Goal: Task Accomplishment & Management: Use online tool/utility

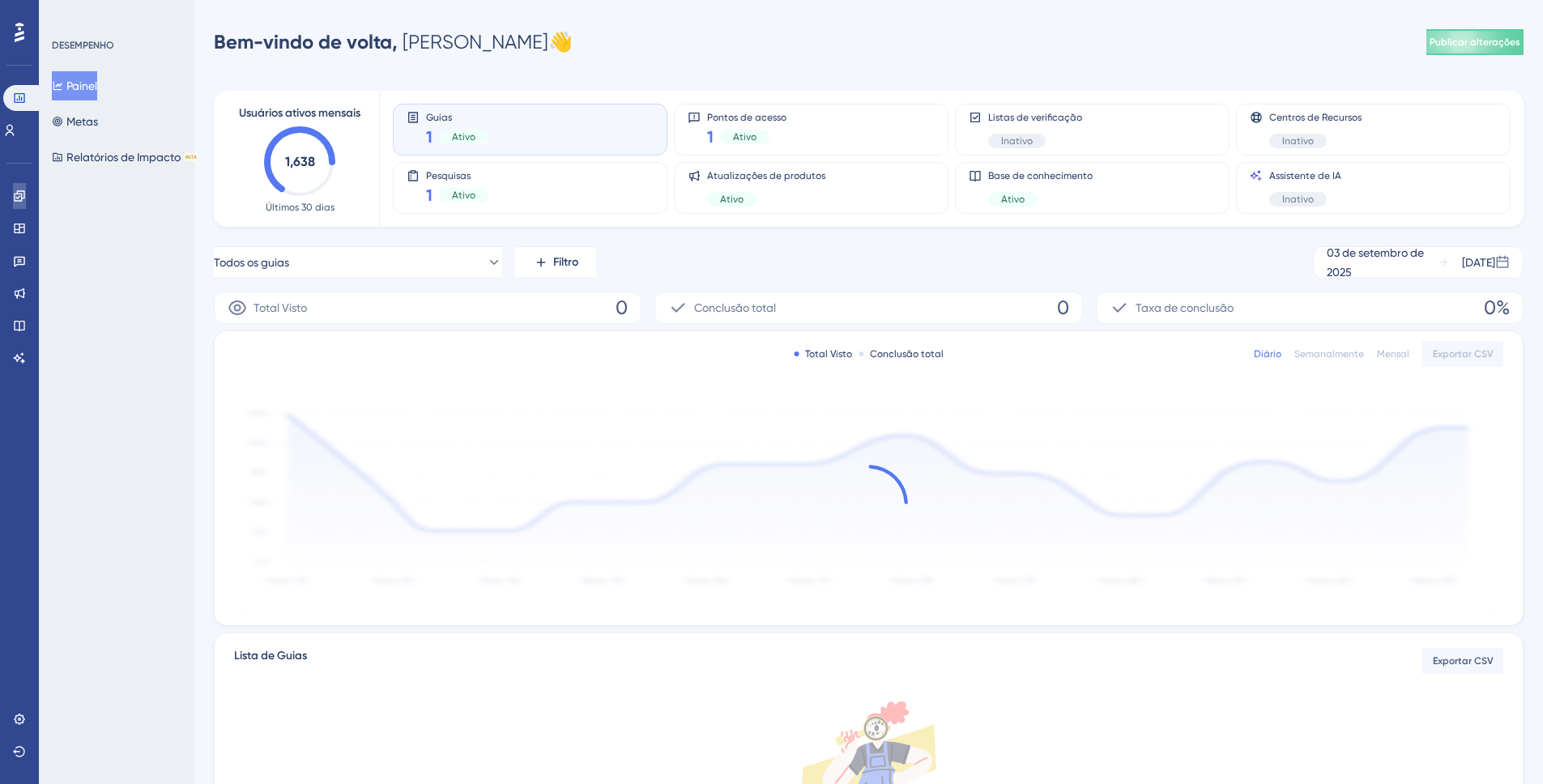
click at [18, 200] on icon at bounding box center [19, 196] width 13 height 13
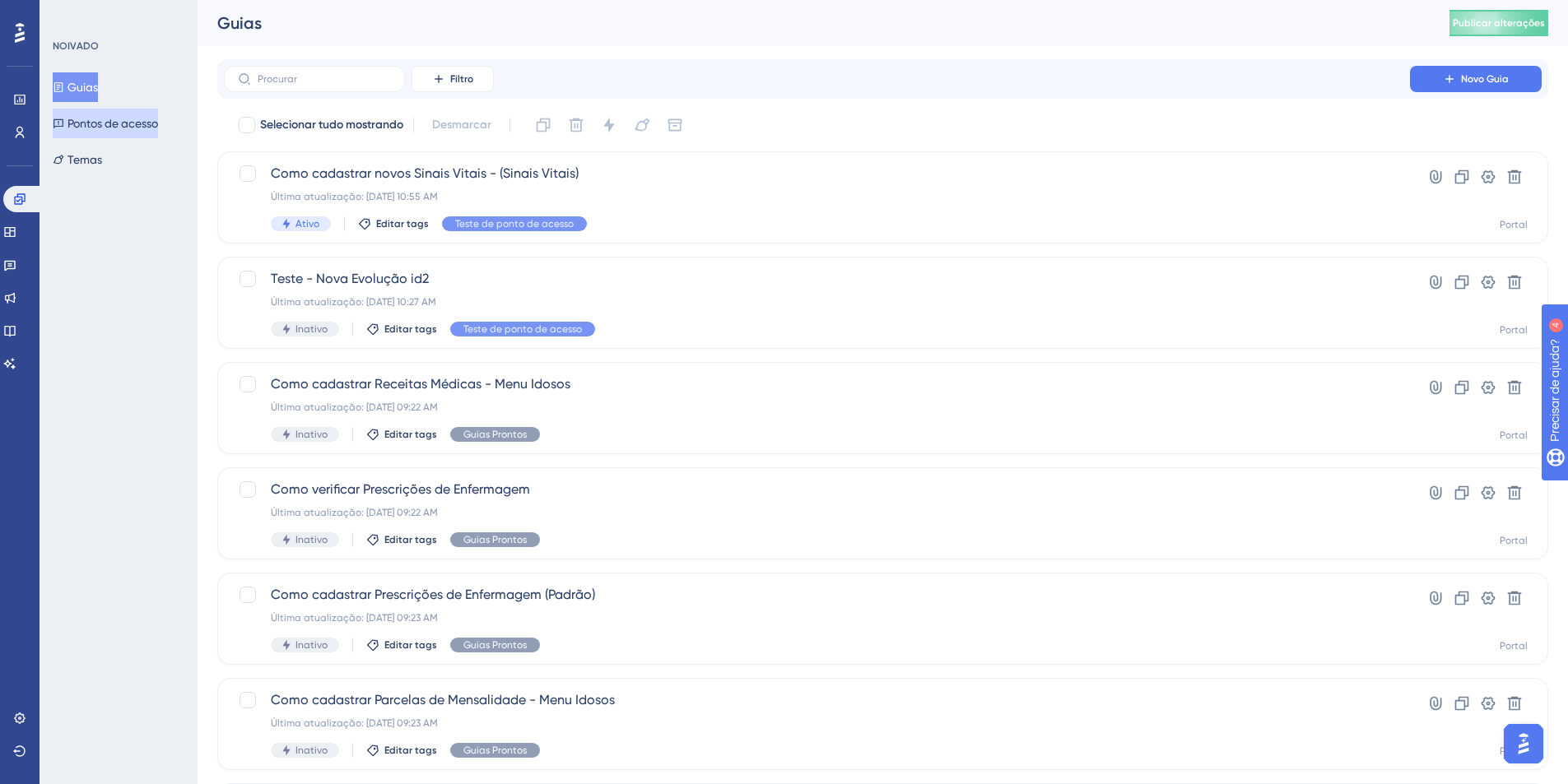
click at [158, 118] on button "Pontos de acesso" at bounding box center [106, 123] width 106 height 30
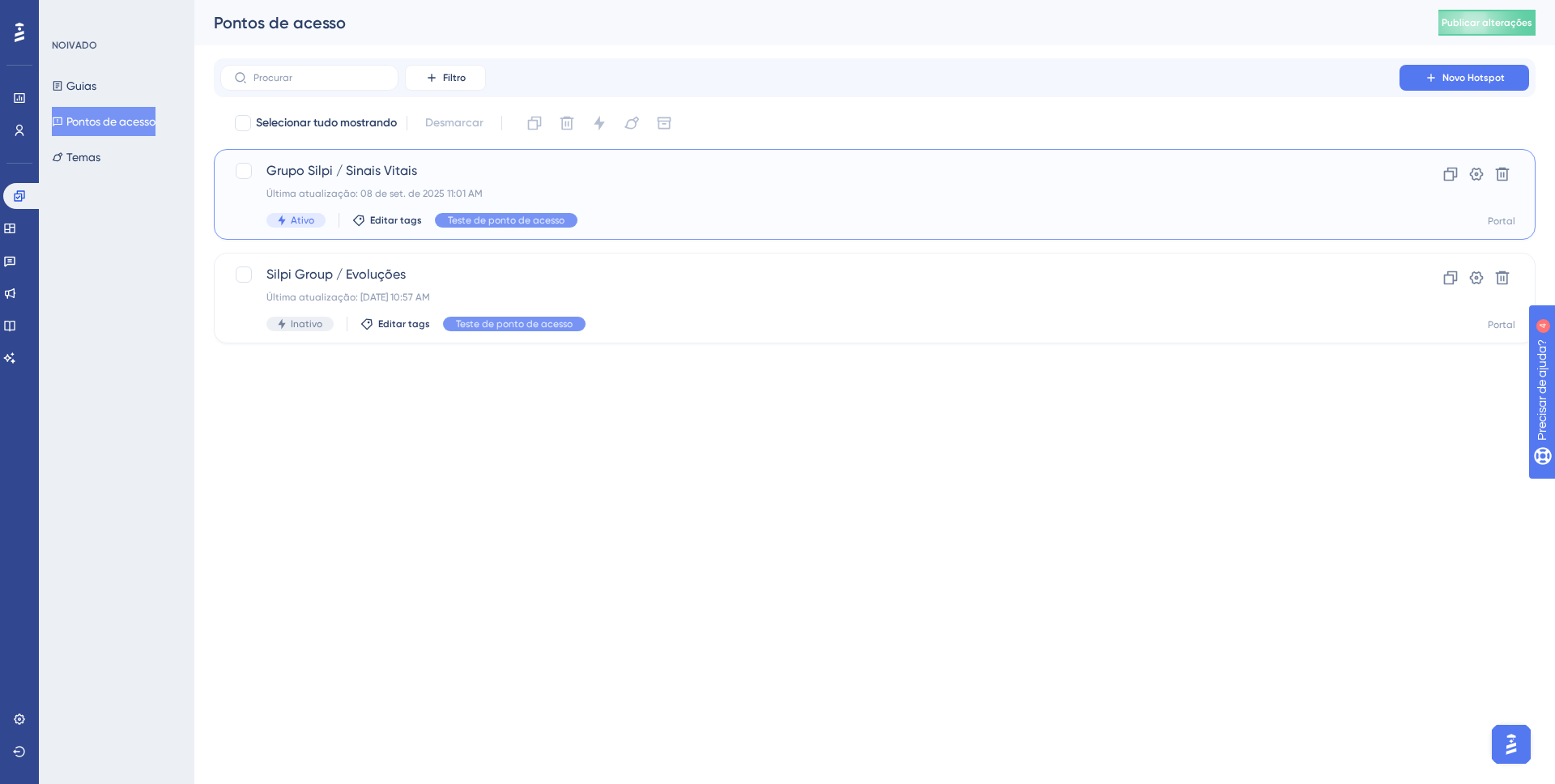
click at [499, 152] on div "Grupo Silpi / Sinais Vitais Última atualização: [DATE] 11:01 AM Ativo Editar ta…" at bounding box center [875, 193] width 1322 height 90
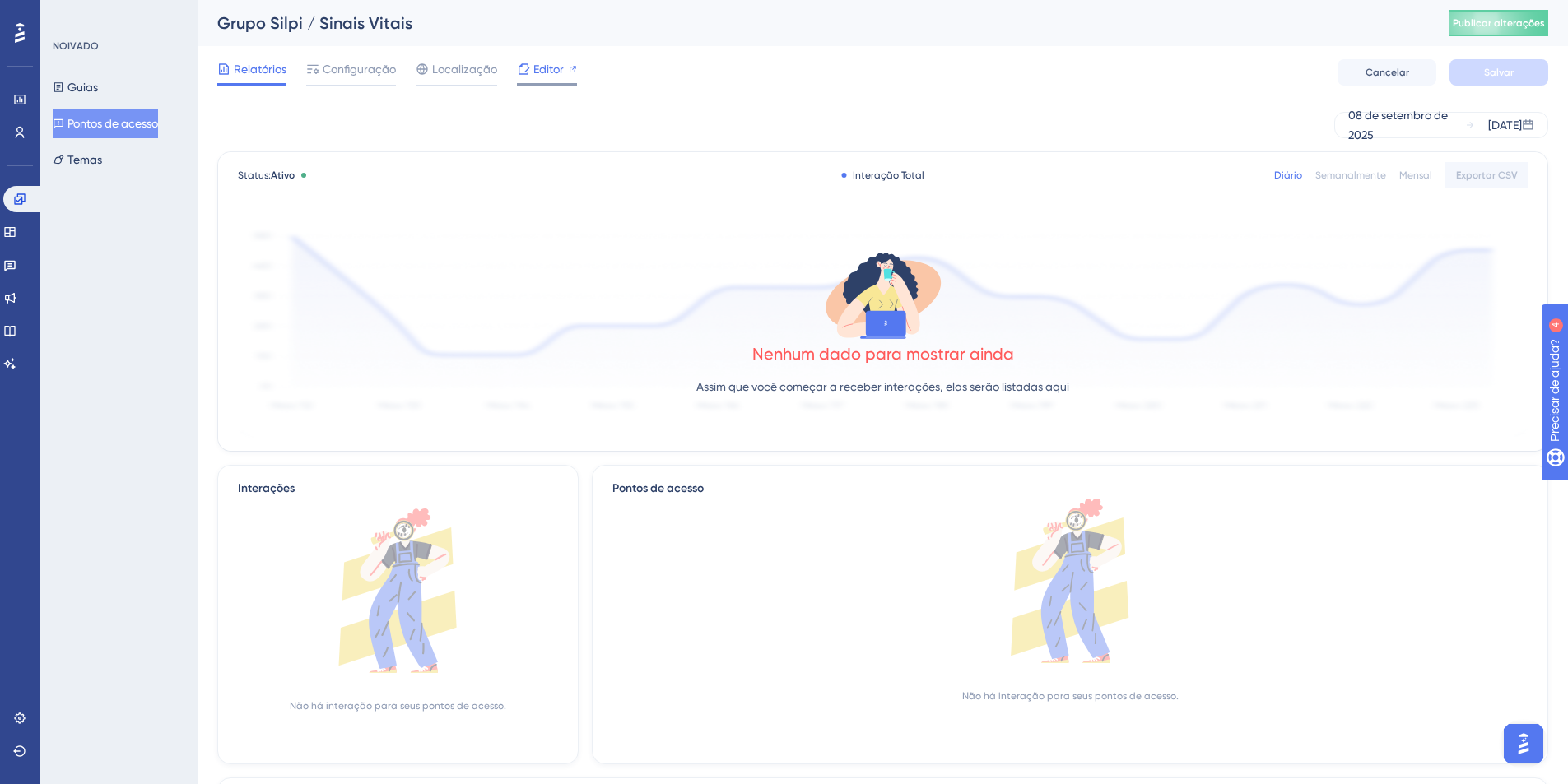
click at [544, 66] on font "Editor" at bounding box center [548, 69] width 30 height 13
